Goal: Task Accomplishment & Management: Complete application form

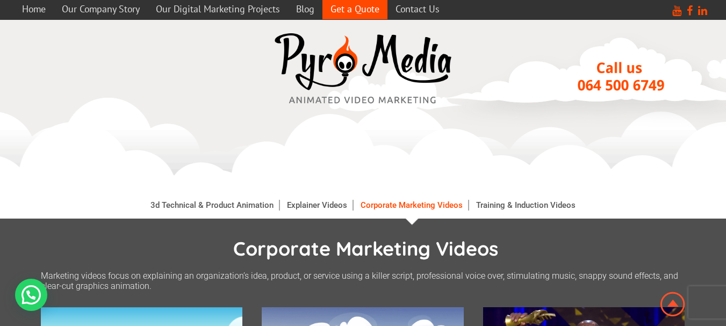
click at [357, 5] on link "Get a Quote" at bounding box center [354, 8] width 65 height 21
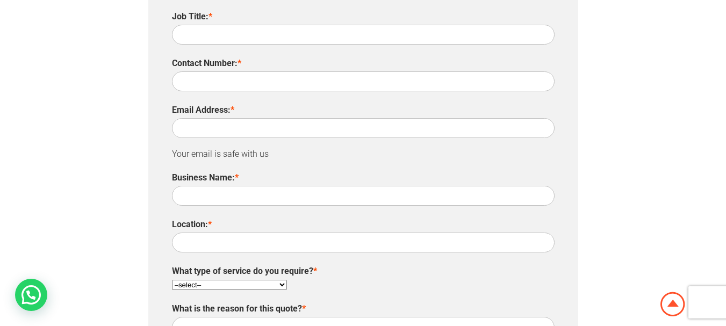
scroll to position [591, 0]
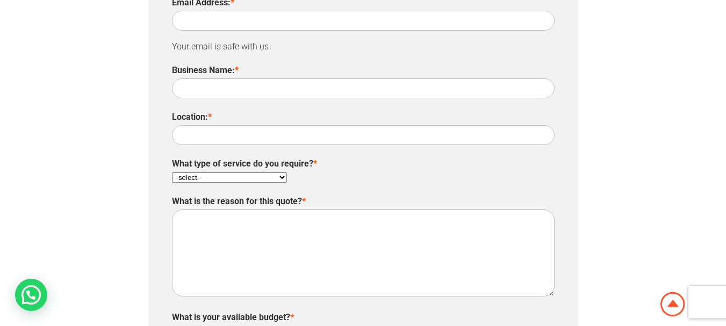
click at [284, 172] on select "–select– Marketing & Sales Video Product & Demo Video Explainer Video Corporate…" at bounding box center [229, 177] width 115 height 10
select select "12"
click at [172, 172] on select "–select– Marketing & Sales Video Product & Demo Video Explainer Video Corporate…" at bounding box center [229, 177] width 115 height 10
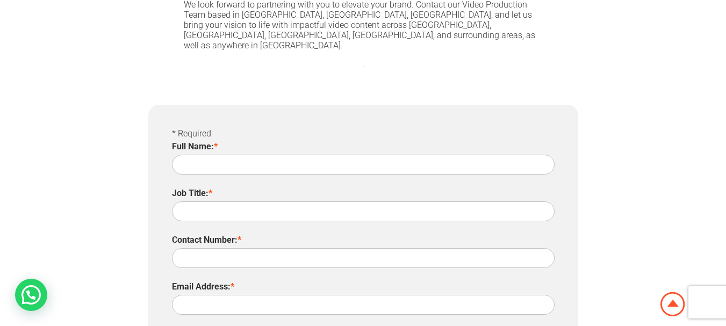
scroll to position [269, 0]
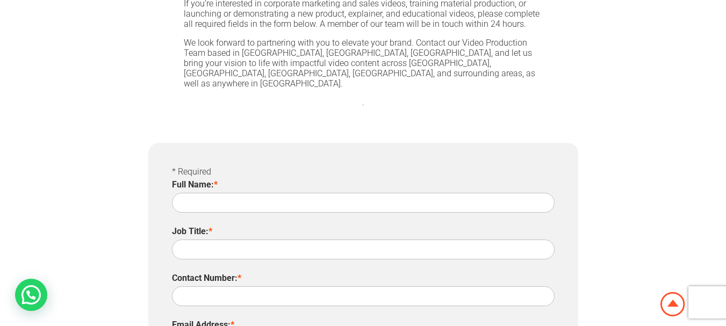
click at [219, 193] on input "Full Name: *" at bounding box center [363, 203] width 382 height 20
type input "[PERSON_NAME]"
type input "Accounts"
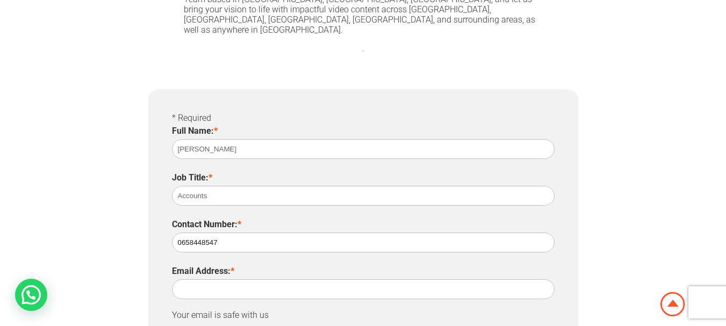
type input "0658448547"
click at [220, 279] on input "Email Address: *" at bounding box center [363, 289] width 382 height 20
type input "a"
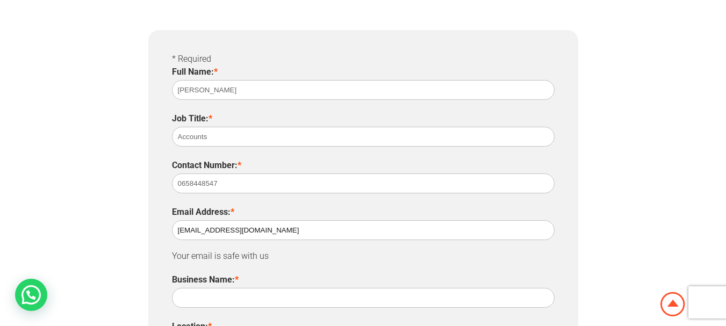
scroll to position [483, 0]
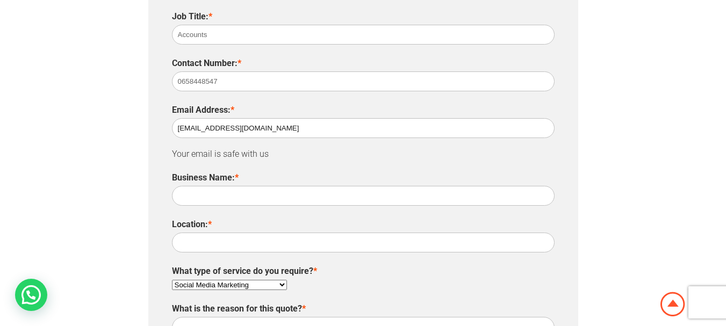
type input "[EMAIL_ADDRESS][DOMAIN_NAME]"
click at [215, 186] on input "Business Name: *" at bounding box center [363, 196] width 382 height 20
type input "Sanctuary Pharmacy"
click at [249, 233] on input "Location: *" at bounding box center [363, 243] width 382 height 20
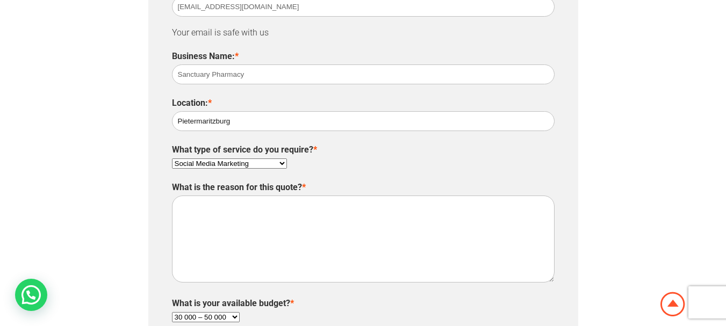
scroll to position [645, 0]
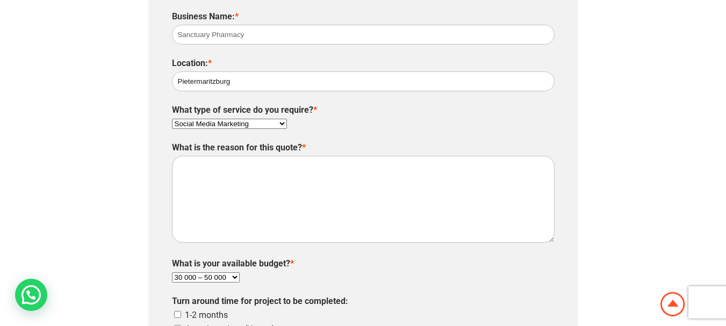
type input "Pietermaritzburg"
click at [228, 174] on textarea "What is the reason for this quote? *" at bounding box center [363, 199] width 382 height 87
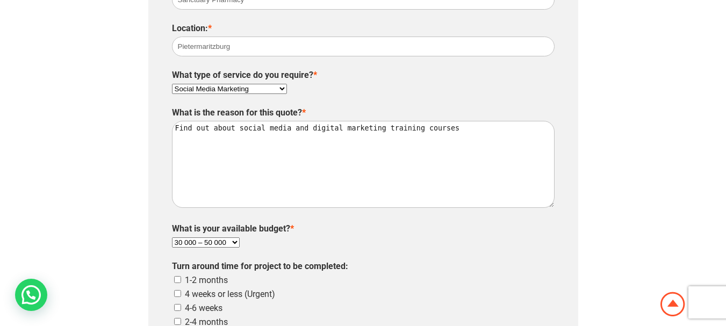
scroll to position [806, 0]
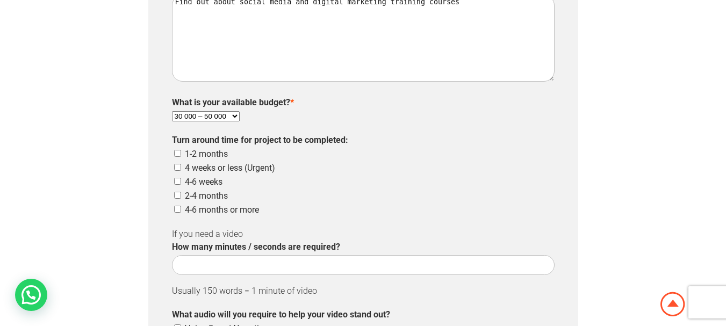
type textarea "Find out about social media and digital marketing training courses"
click at [225, 111] on select "30 000 – 50 000 20 000 – 30 000 50 000 – 75 000 75 000 – 100 000 100 000 + I ha…" at bounding box center [206, 116] width 68 height 10
select select "6"
click at [172, 111] on select "30 000 – 50 000 20 000 – 30 000 50 000 – 75 000 75 000 – 100 000 100 000 + I ha…" at bounding box center [206, 116] width 68 height 10
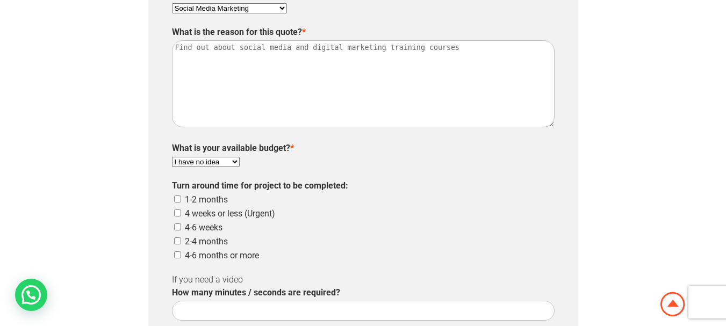
scroll to position [698, 0]
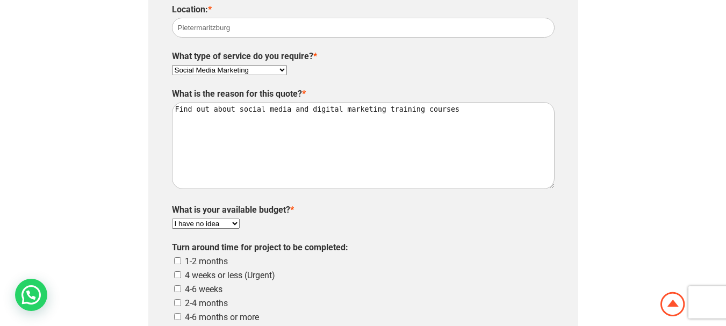
click at [457, 103] on textarea "Find out about social media and digital marketing training courses" at bounding box center [363, 145] width 382 height 87
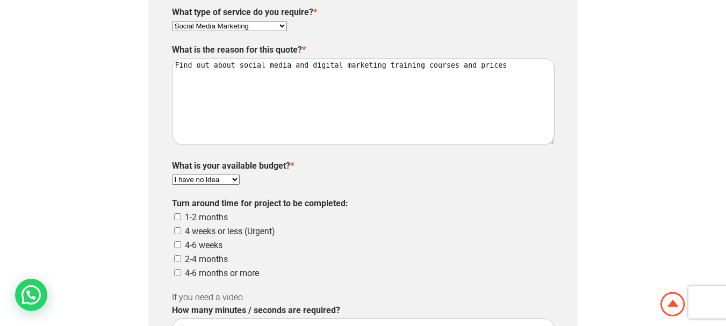
scroll to position [806, 0]
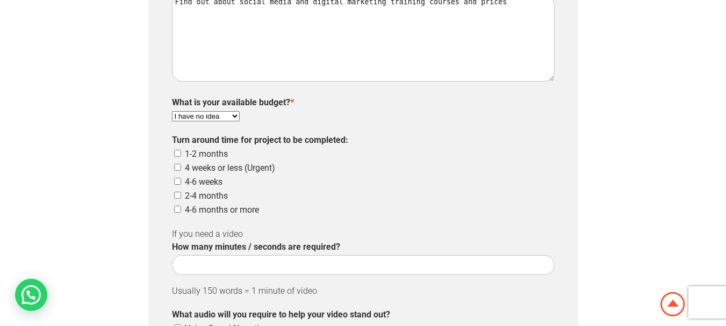
type textarea "Find out about social media and digital marketing training courses and prices"
click at [203, 149] on label "1-2 months" at bounding box center [206, 154] width 43 height 10
click at [172, 135] on div "Turn around time for project to be completed:" at bounding box center [363, 140] width 382 height 16
click at [180, 150] on input "1-2 months" at bounding box center [177, 153] width 7 height 7
checkbox input "true"
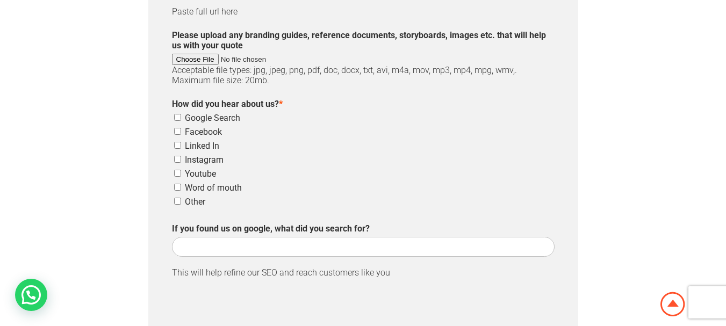
scroll to position [1289, 0]
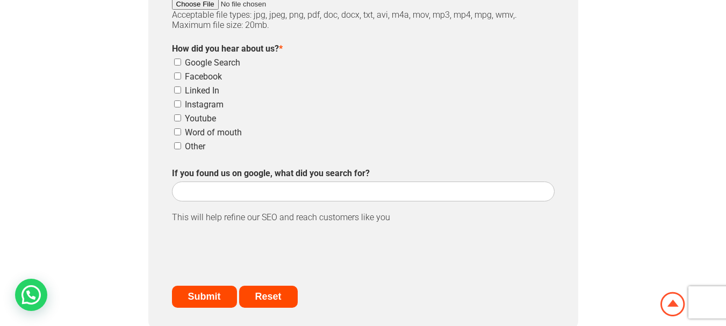
click at [177, 59] on input "Google Search" at bounding box center [177, 62] width 7 height 7
checkbox input "true"
click at [215, 286] on input "Submit" at bounding box center [204, 297] width 65 height 22
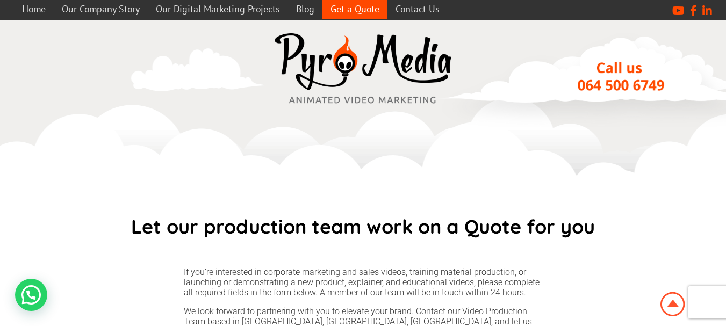
scroll to position [399, 0]
